Goal: Transaction & Acquisition: Purchase product/service

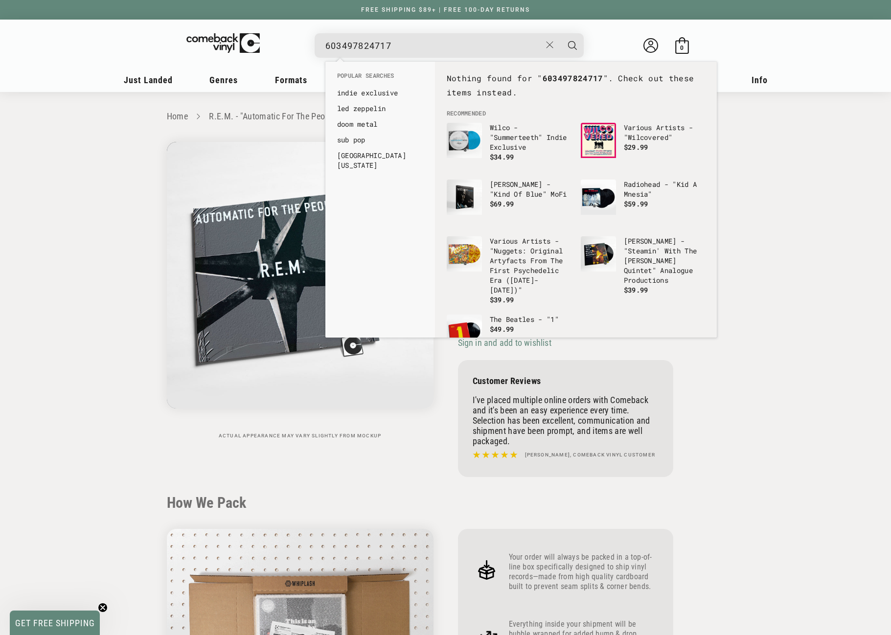
scroll to position [881, 0]
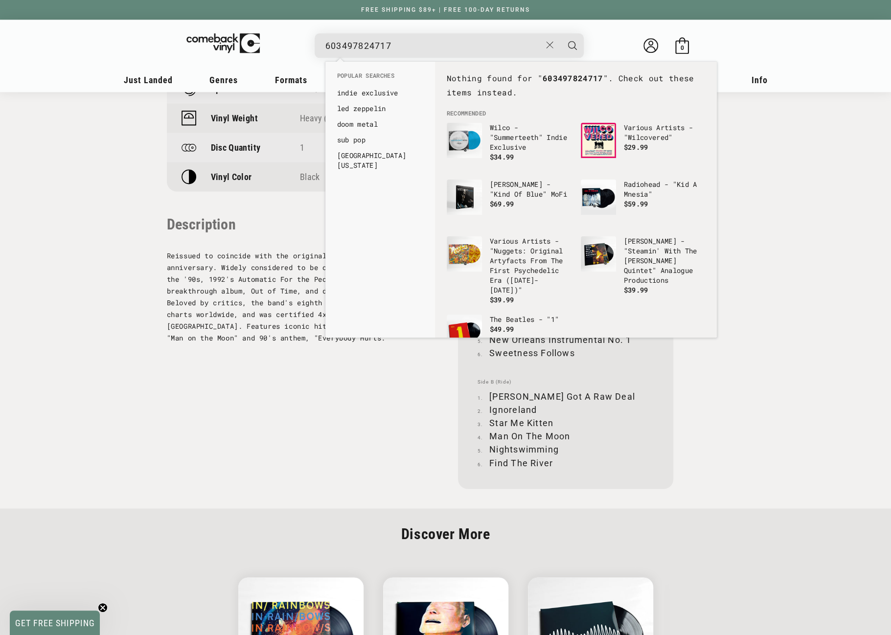
drag, startPoint x: 399, startPoint y: 45, endPoint x: 317, endPoint y: 47, distance: 81.3
click at [317, 47] on div "603497824717 See all results... 0 results 0 results" at bounding box center [449, 45] width 269 height 24
drag, startPoint x: 331, startPoint y: 46, endPoint x: 321, endPoint y: 47, distance: 9.9
click at [321, 47] on div "0603497824755 See all results... 0 results 0 results" at bounding box center [449, 45] width 269 height 24
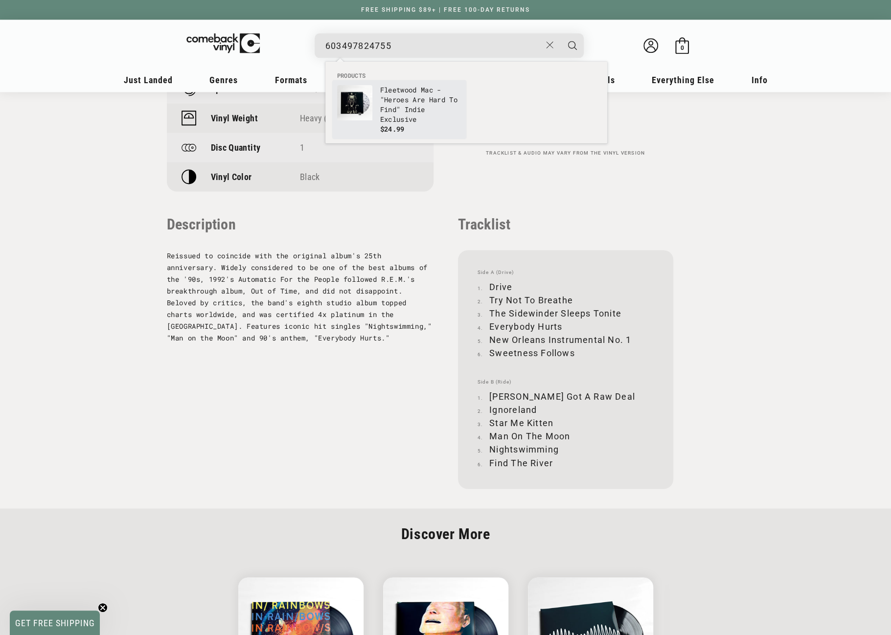
type input "603497824755"
click at [371, 106] on img "Products" at bounding box center [354, 102] width 35 height 35
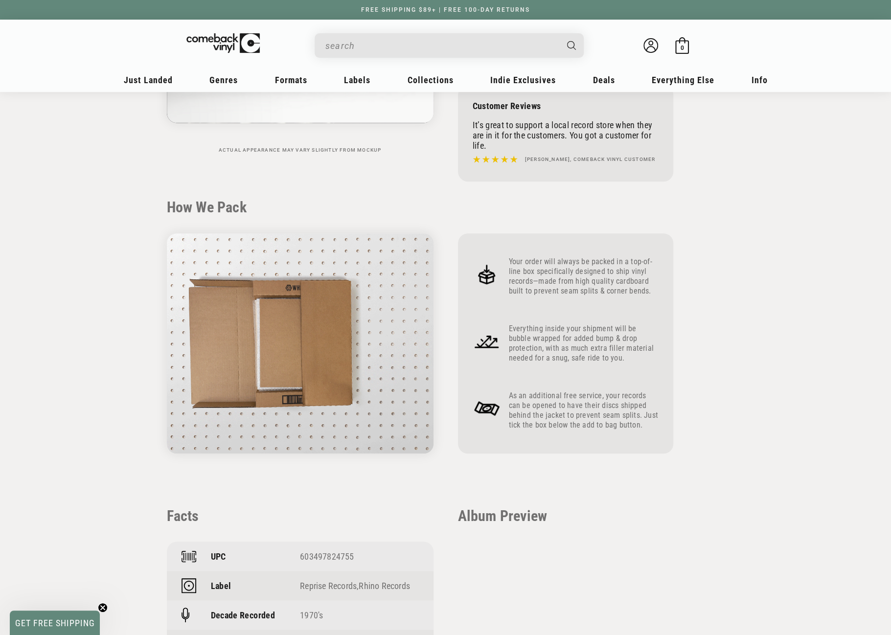
scroll to position [294, 0]
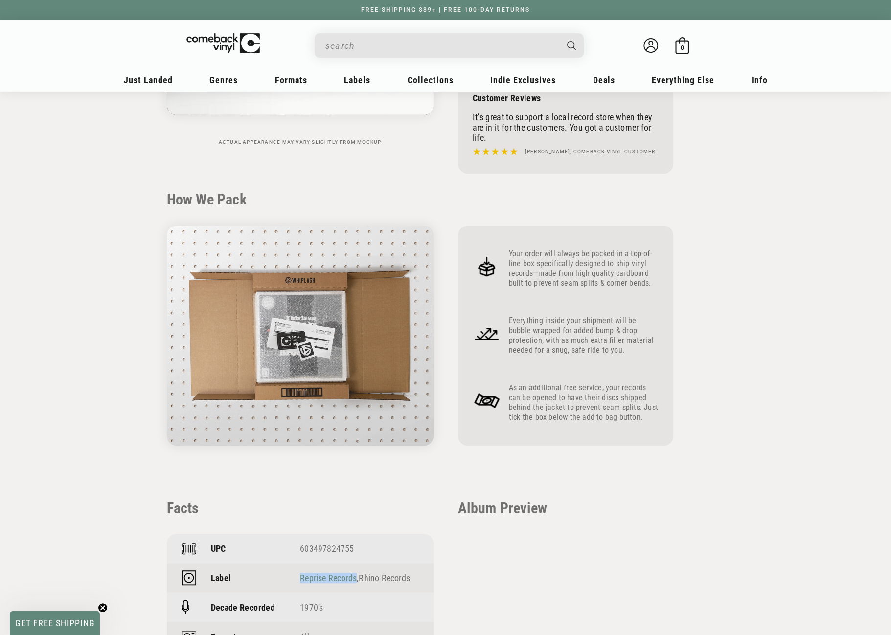
drag, startPoint x: 296, startPoint y: 580, endPoint x: 357, endPoint y: 578, distance: 61.2
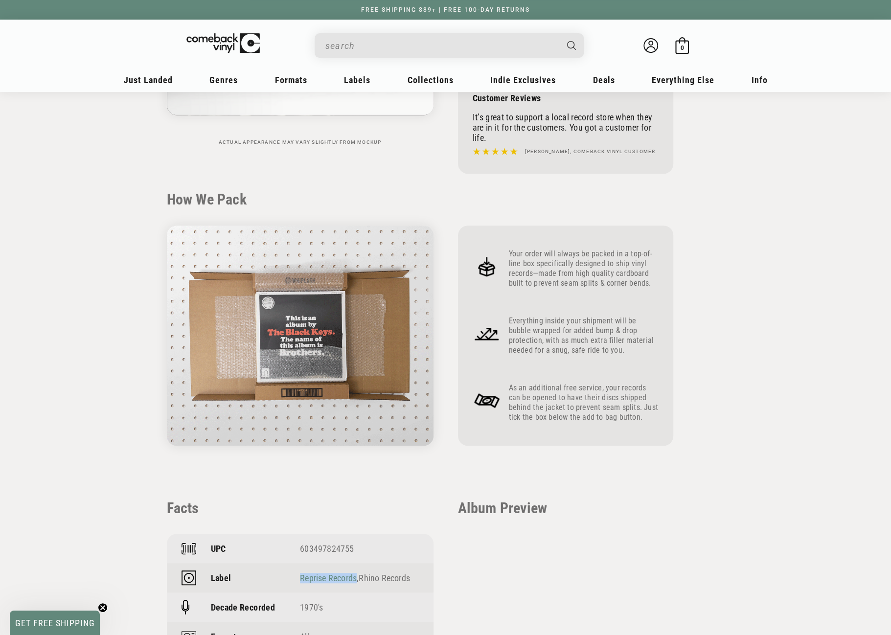
click at [357, 578] on div "Label Reprise Records , Rhino Records" at bounding box center [300, 577] width 267 height 29
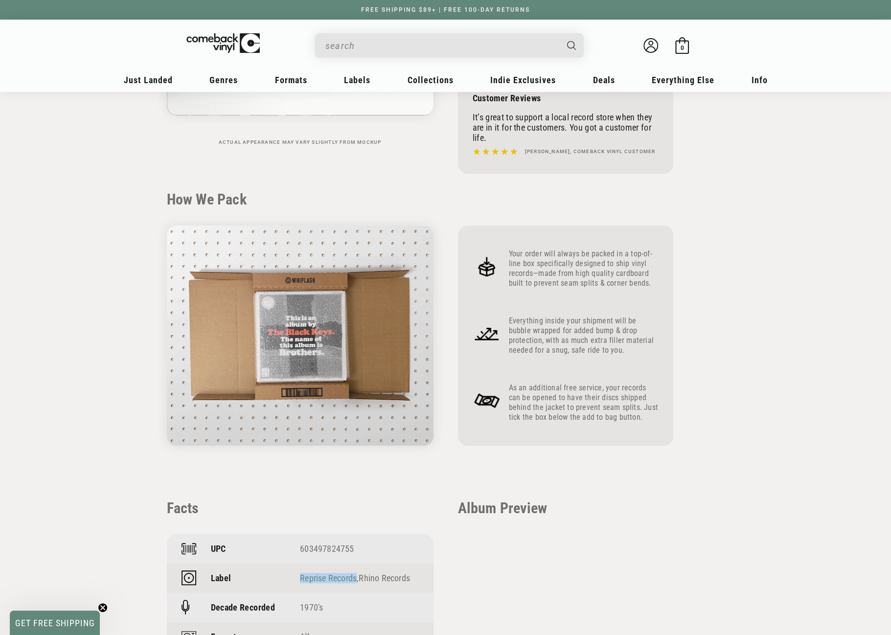
copy div "Reprise Records"
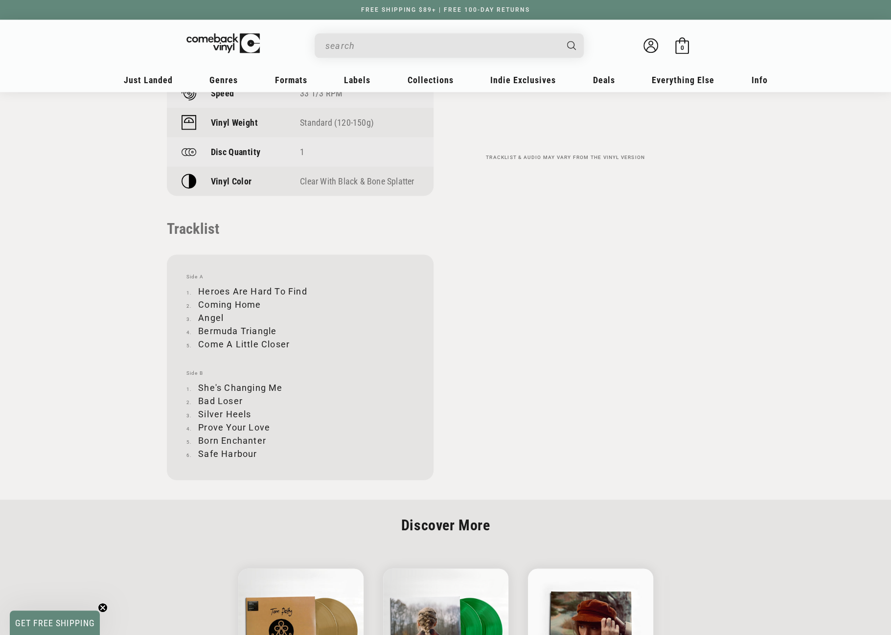
scroll to position [881, 0]
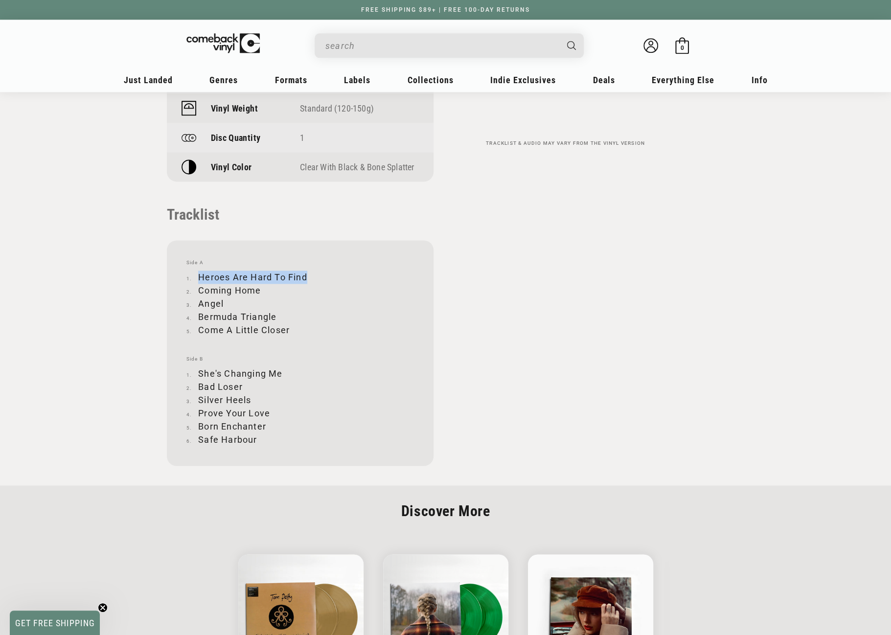
drag, startPoint x: 200, startPoint y: 275, endPoint x: 306, endPoint y: 277, distance: 106.3
click at [306, 277] on li "Heroes Are Hard To Find" at bounding box center [301, 277] width 228 height 13
copy li "Heroes Are Hard To Find"
drag, startPoint x: 199, startPoint y: 289, endPoint x: 258, endPoint y: 286, distance: 59.8
click at [258, 286] on li "Coming Home" at bounding box center [301, 290] width 228 height 13
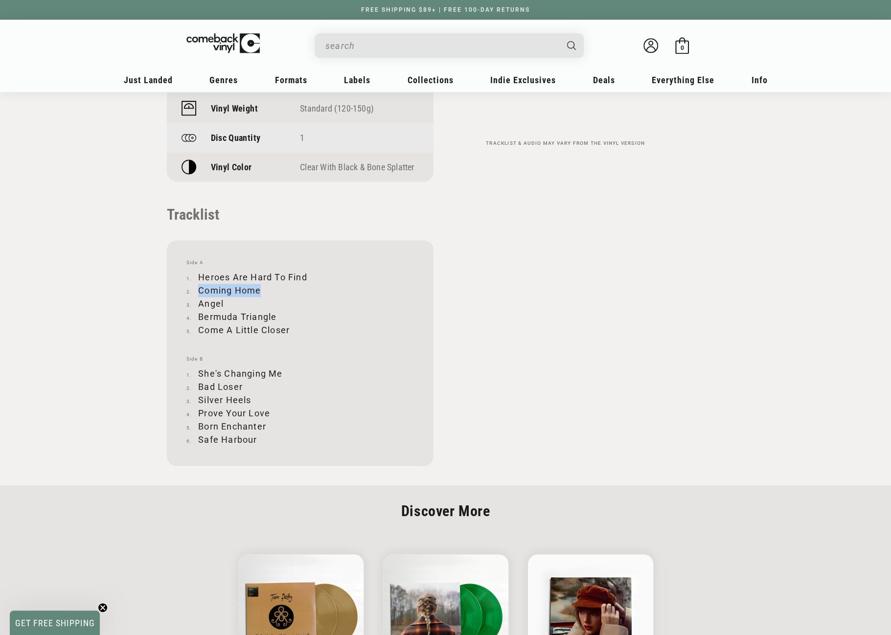
copy li "Coming Home"
drag, startPoint x: 199, startPoint y: 303, endPoint x: 223, endPoint y: 302, distance: 24.0
click at [223, 302] on li "Angel" at bounding box center [301, 303] width 228 height 13
copy li "Angel"
drag, startPoint x: 199, startPoint y: 316, endPoint x: 275, endPoint y: 317, distance: 75.9
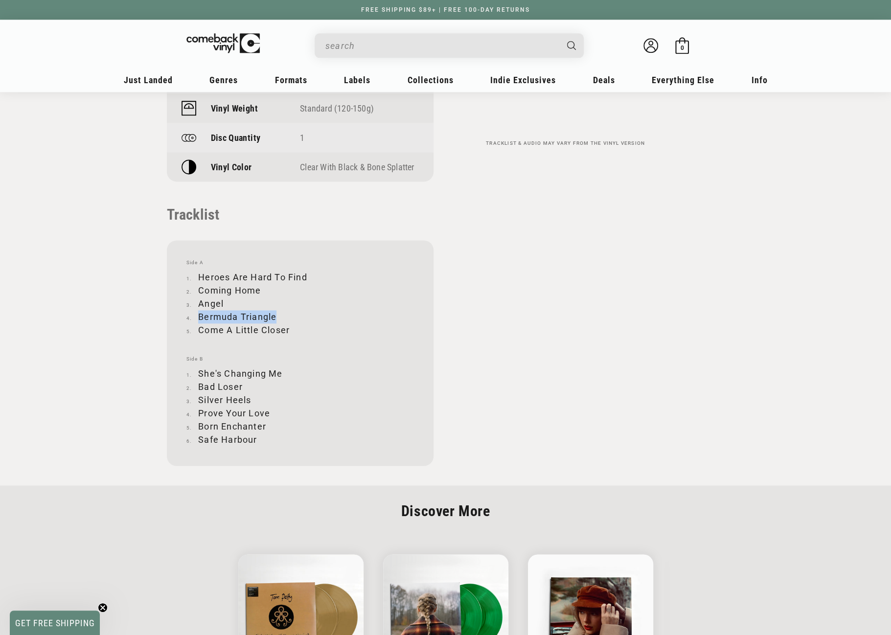
click at [275, 317] on li "Bermuda Triangle" at bounding box center [301, 316] width 228 height 13
copy li "Bermuda Triangle"
drag, startPoint x: 201, startPoint y: 328, endPoint x: 289, endPoint y: 328, distance: 88.1
click at [289, 328] on li "Come A Little Closer" at bounding box center [301, 330] width 228 height 13
copy li "Come A Little Closer"
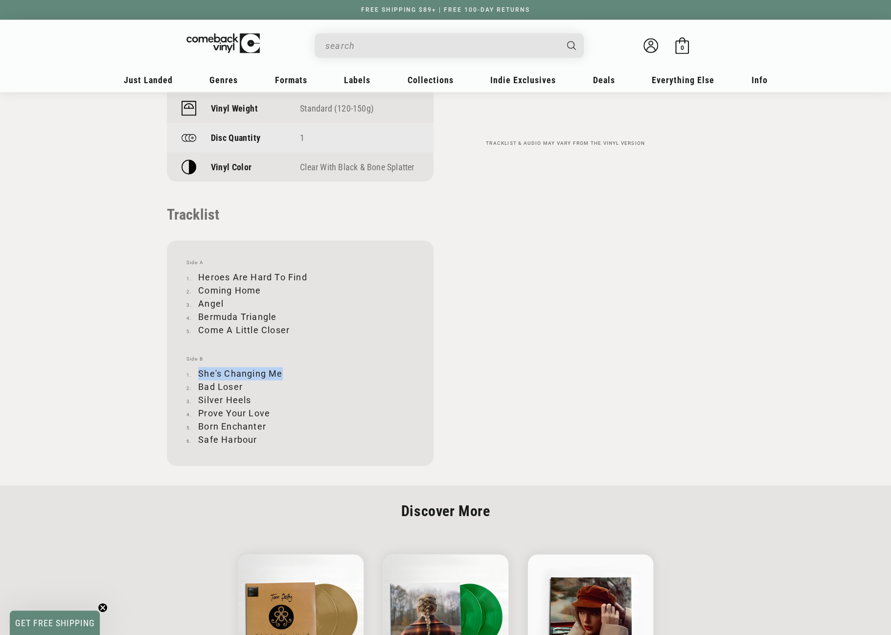
drag, startPoint x: 198, startPoint y: 372, endPoint x: 281, endPoint y: 371, distance: 82.7
click at [281, 372] on li "She's Changing Me" at bounding box center [301, 373] width 228 height 13
copy li "She's Changing Me"
drag, startPoint x: 200, startPoint y: 386, endPoint x: 243, endPoint y: 386, distance: 43.1
click at [243, 386] on li "Bad Loser" at bounding box center [301, 386] width 228 height 13
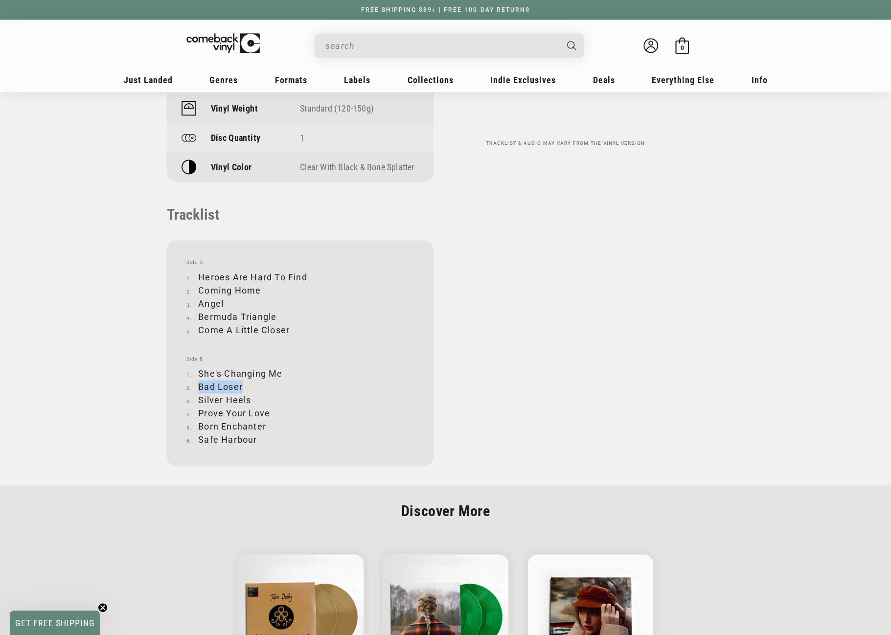
copy li "Bad Loser"
drag, startPoint x: 199, startPoint y: 399, endPoint x: 250, endPoint y: 398, distance: 50.9
click at [250, 398] on li "Silver Heels" at bounding box center [301, 400] width 228 height 13
copy li "Silver Heels"
drag, startPoint x: 199, startPoint y: 411, endPoint x: 269, endPoint y: 414, distance: 69.6
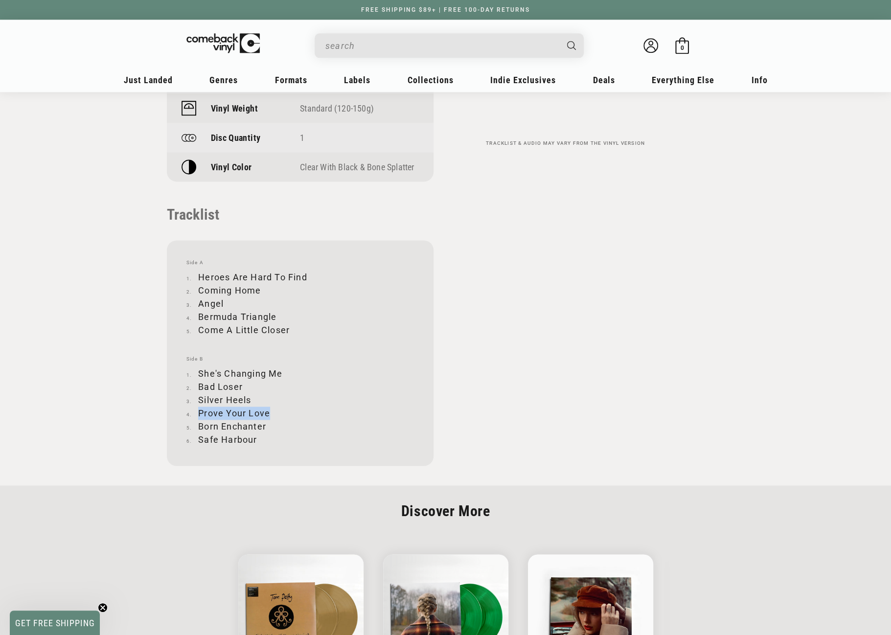
click at [269, 414] on li "Prove Your Love" at bounding box center [301, 413] width 228 height 13
copy li "Prove Your Love"
drag, startPoint x: 200, startPoint y: 426, endPoint x: 265, endPoint y: 424, distance: 65.6
click at [265, 424] on li "Born Enchanter" at bounding box center [301, 426] width 228 height 13
drag, startPoint x: 198, startPoint y: 440, endPoint x: 256, endPoint y: 440, distance: 57.8
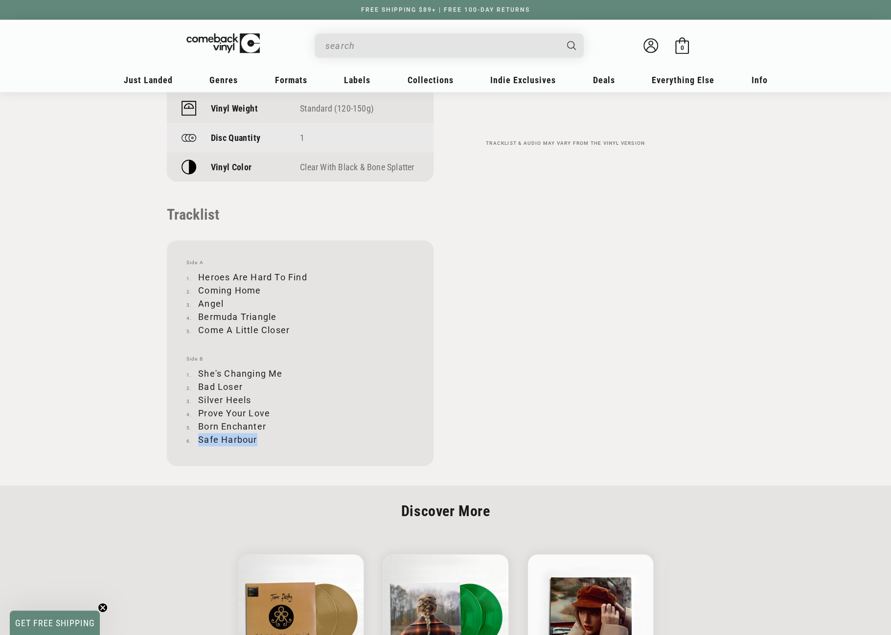
click at [256, 440] on li "Safe Harbour" at bounding box center [301, 439] width 228 height 13
